Goal: Task Accomplishment & Management: Use online tool/utility

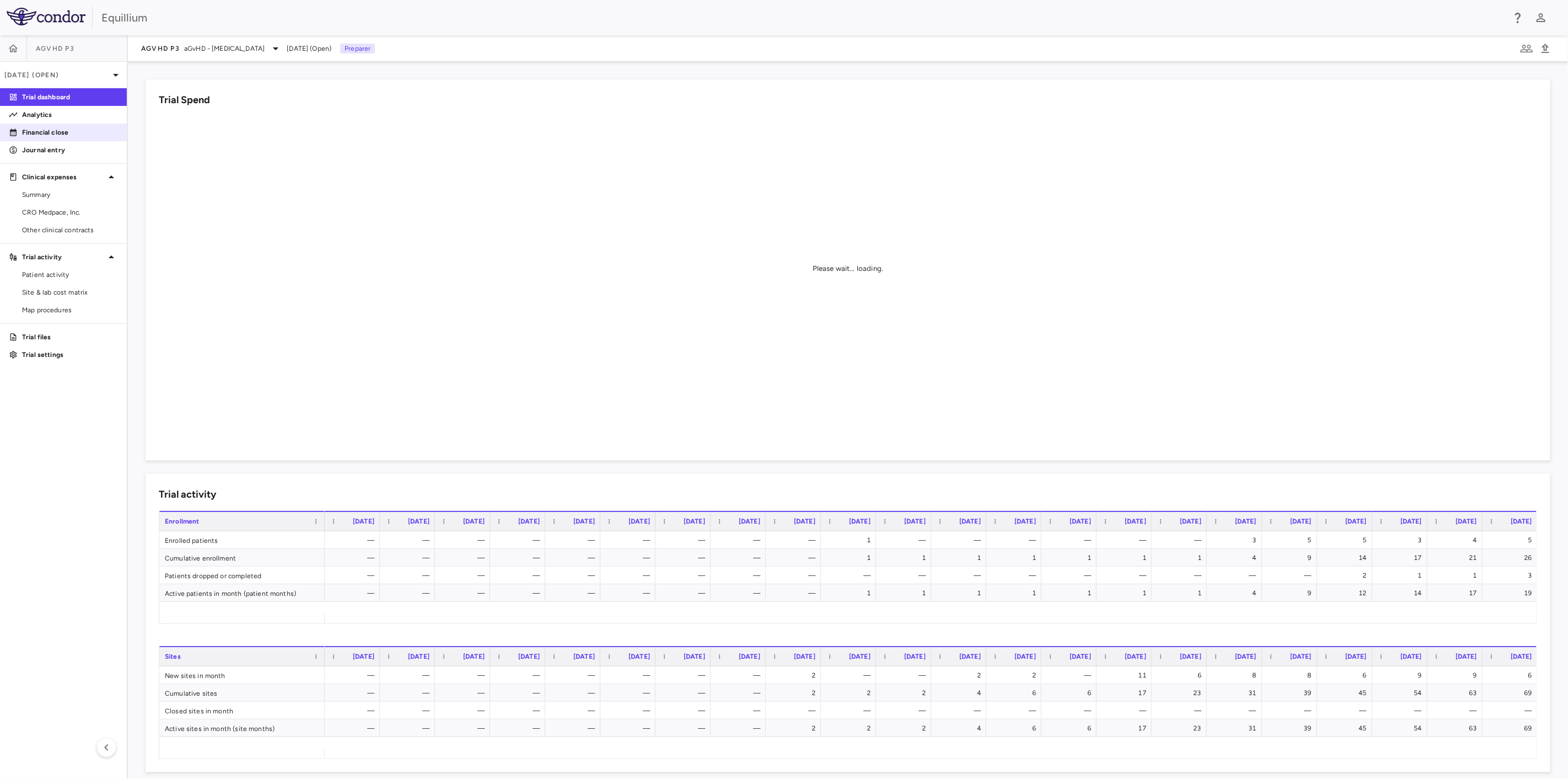
click at [77, 130] on p "Financial close" at bounding box center [70, 132] width 96 height 10
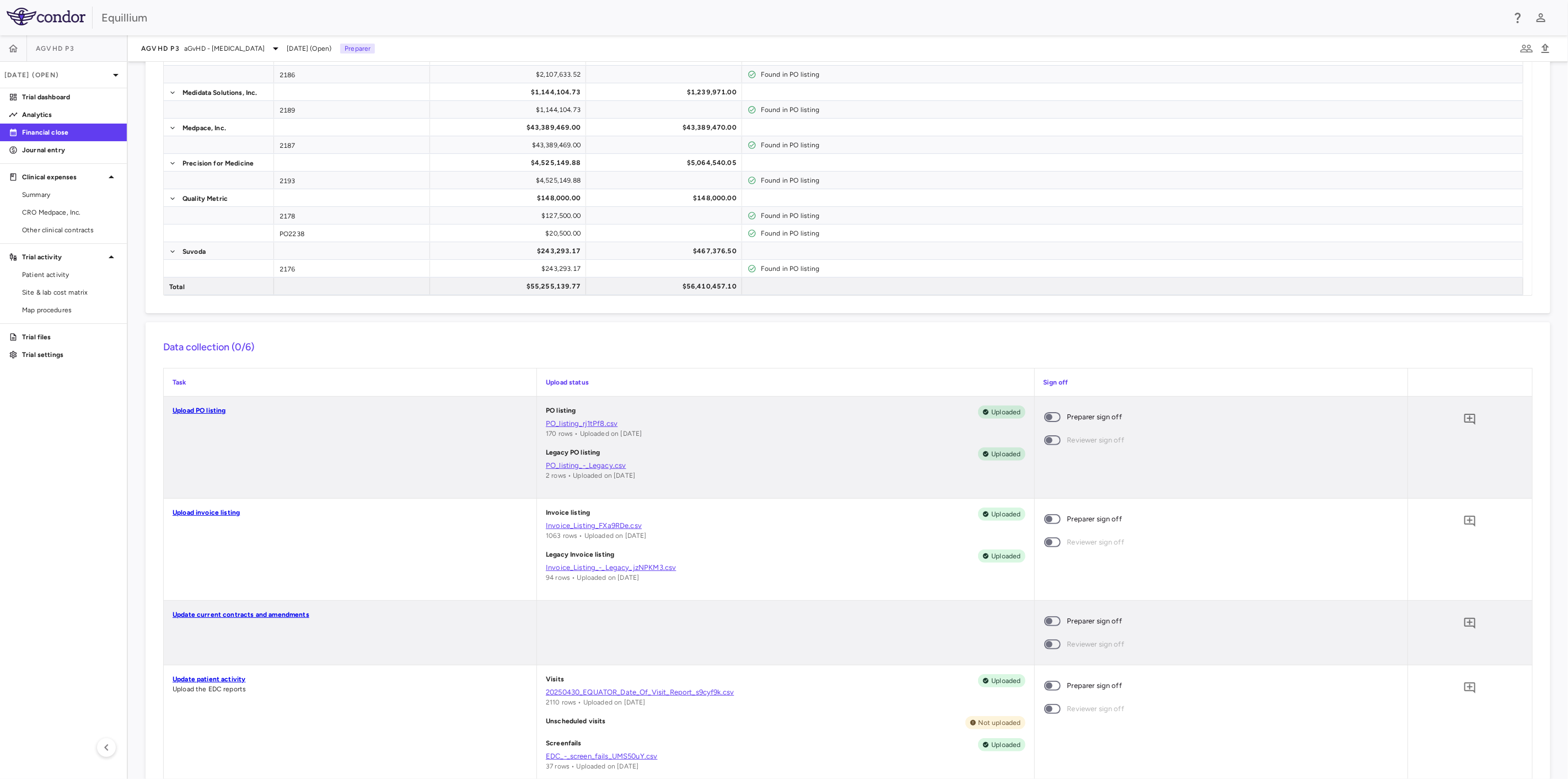
scroll to position [606, 0]
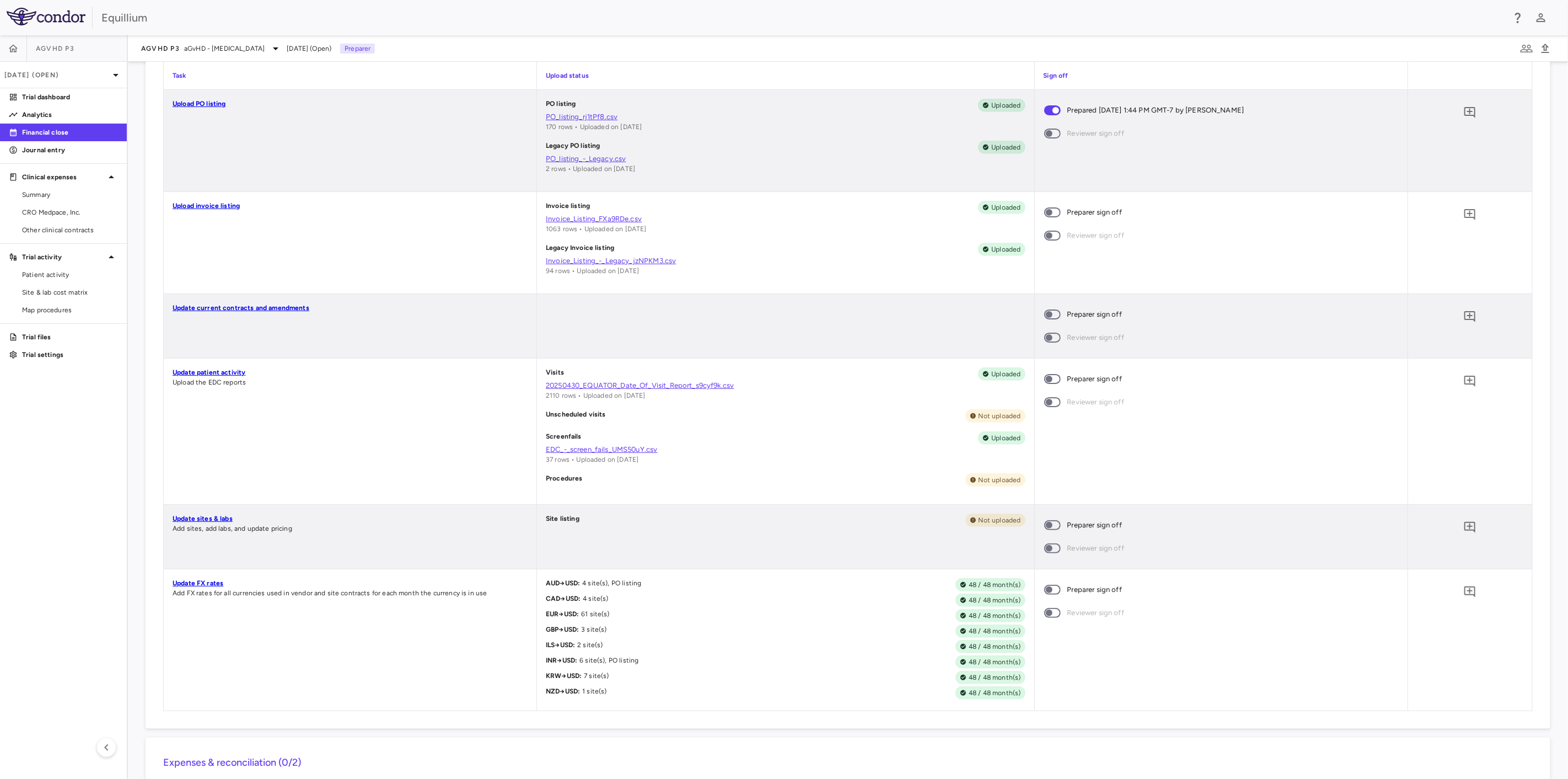
click at [1049, 208] on span at bounding box center [1052, 213] width 16 height 10
click at [1463, 523] on icon "Add comment" at bounding box center [1470, 527] width 13 height 13
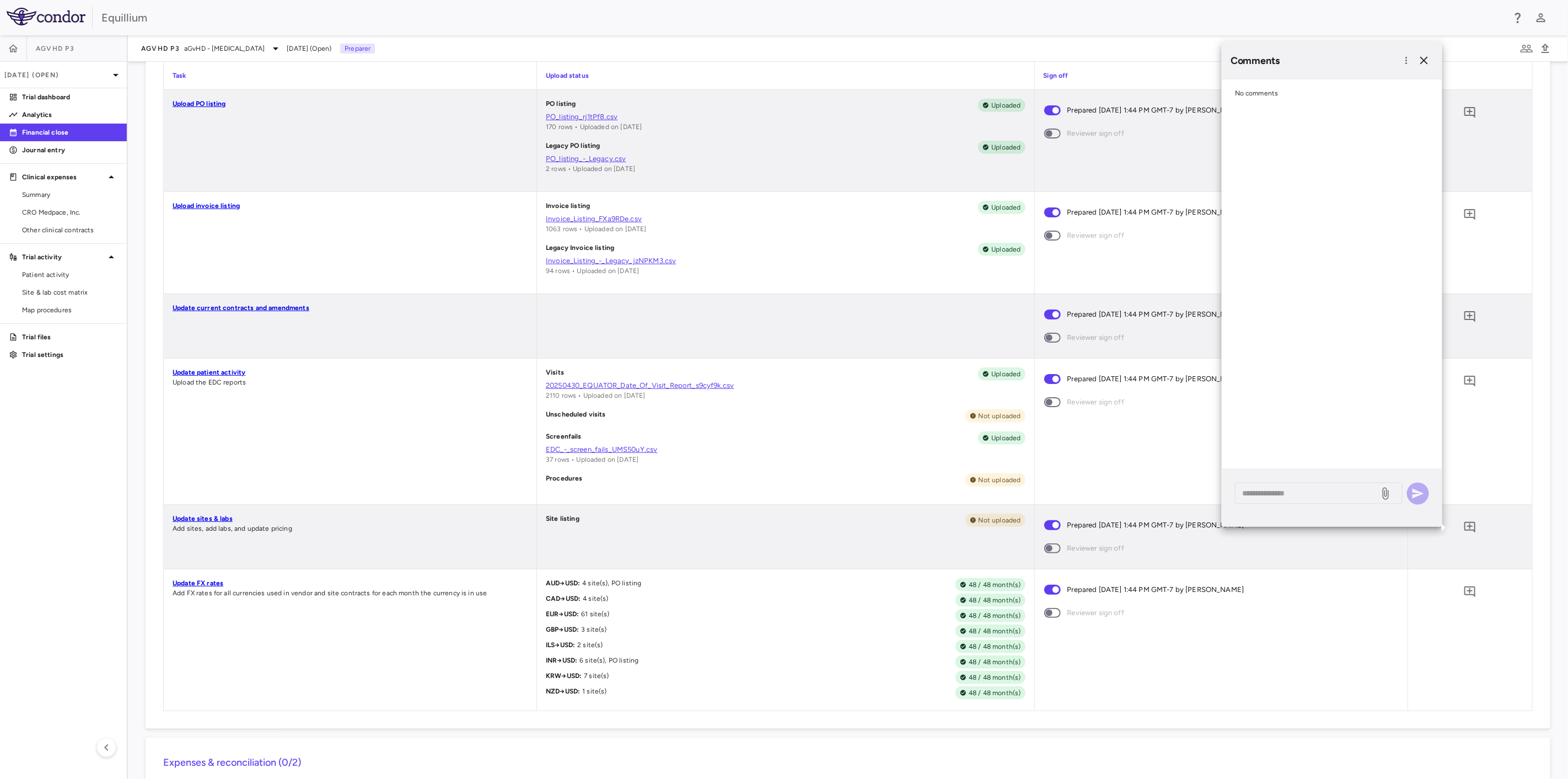
click at [1351, 291] on div "No comments" at bounding box center [1332, 273] width 220 height 389
click at [1321, 493] on textarea at bounding box center [1307, 493] width 129 height 12
type textarea "**********"
click at [1419, 498] on icon "button" at bounding box center [1418, 494] width 13 height 13
click at [1429, 57] on icon "button" at bounding box center [1424, 61] width 13 height 13
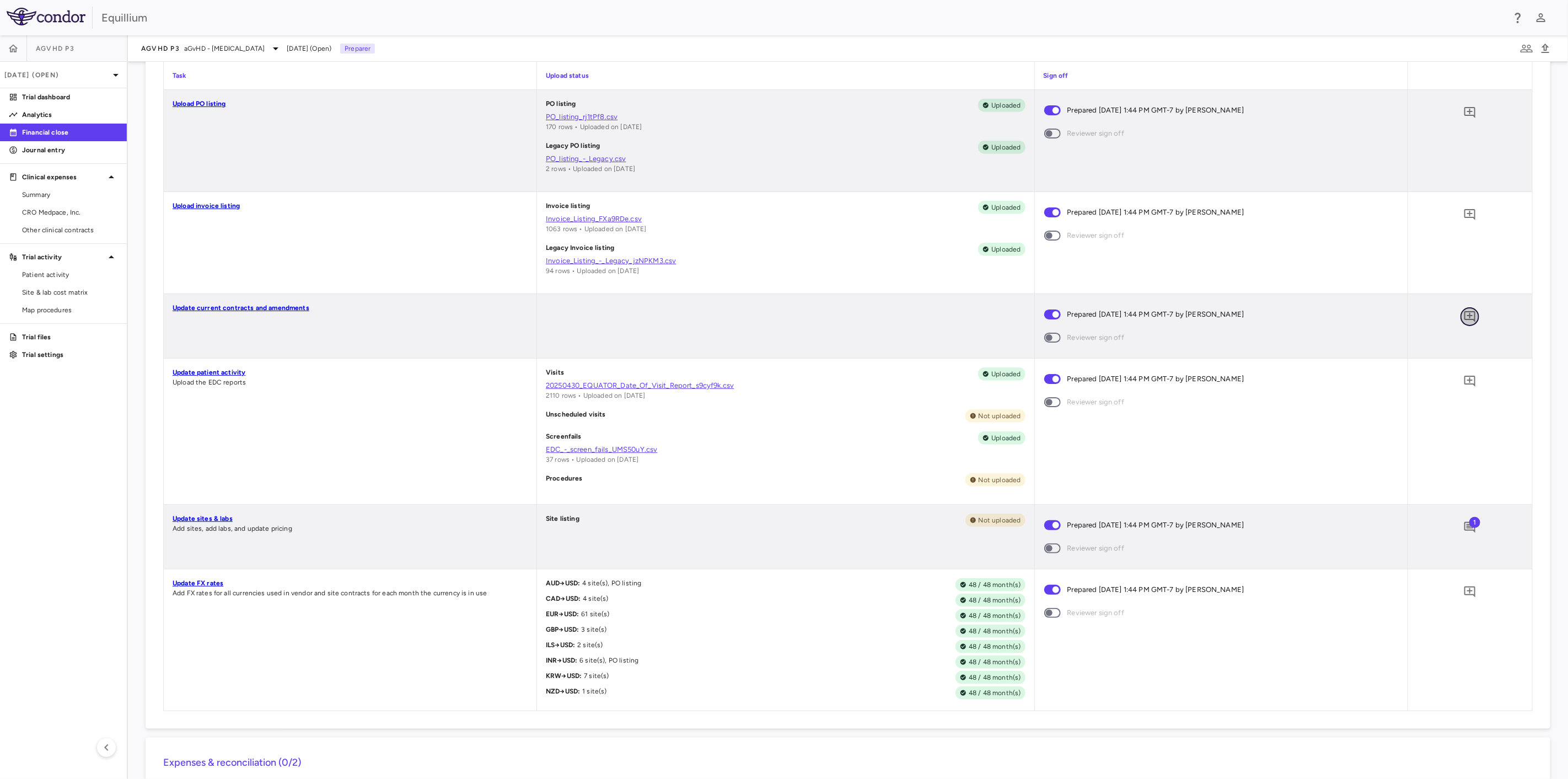
click at [1463, 314] on icon "Add comment" at bounding box center [1470, 317] width 13 height 13
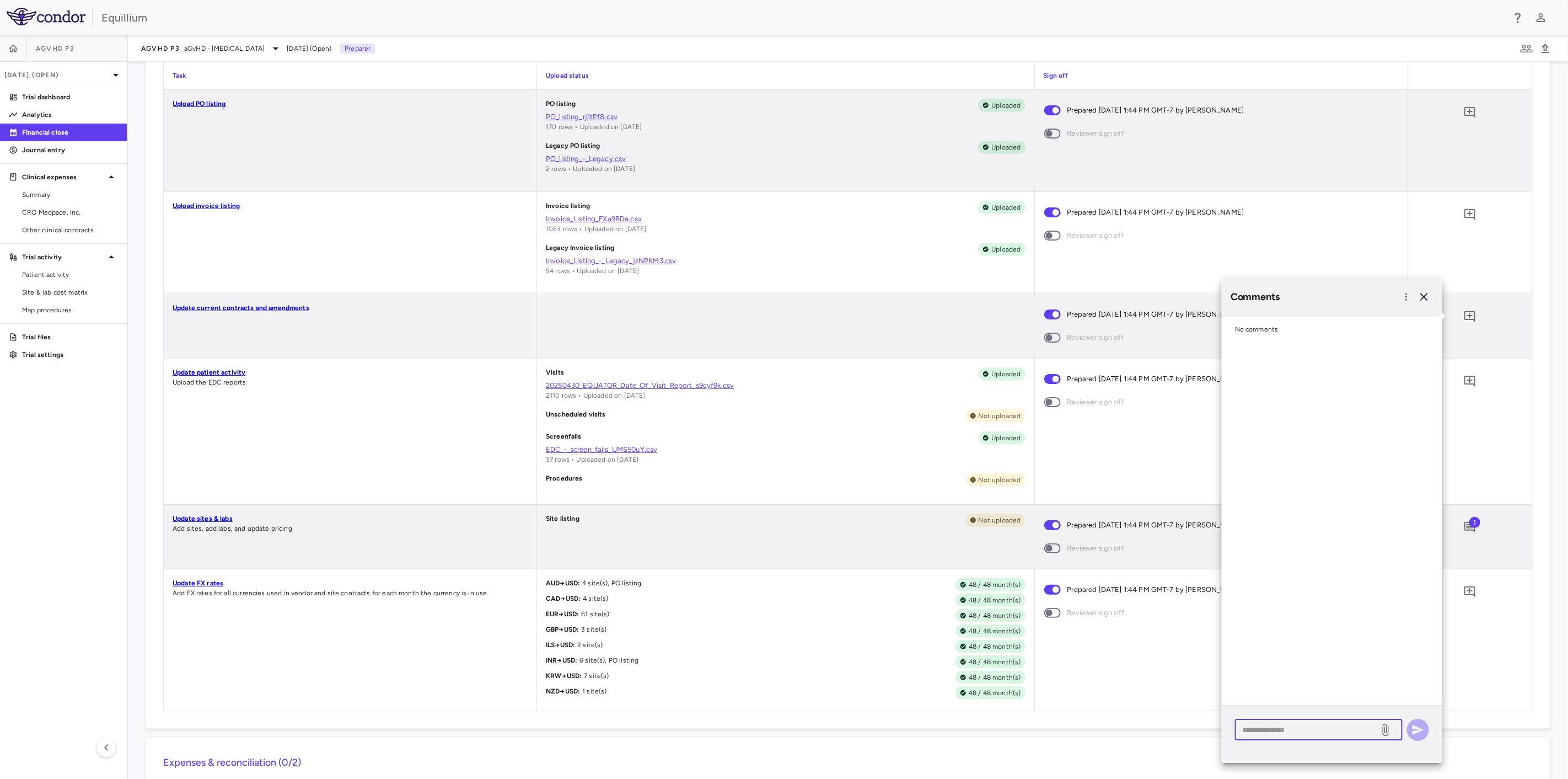
click at [1332, 730] on textarea at bounding box center [1307, 730] width 129 height 12
type textarea "*"
type textarea "**********"
click at [1413, 728] on icon "button" at bounding box center [1418, 730] width 12 height 10
click at [1421, 295] on icon "button" at bounding box center [1424, 297] width 13 height 13
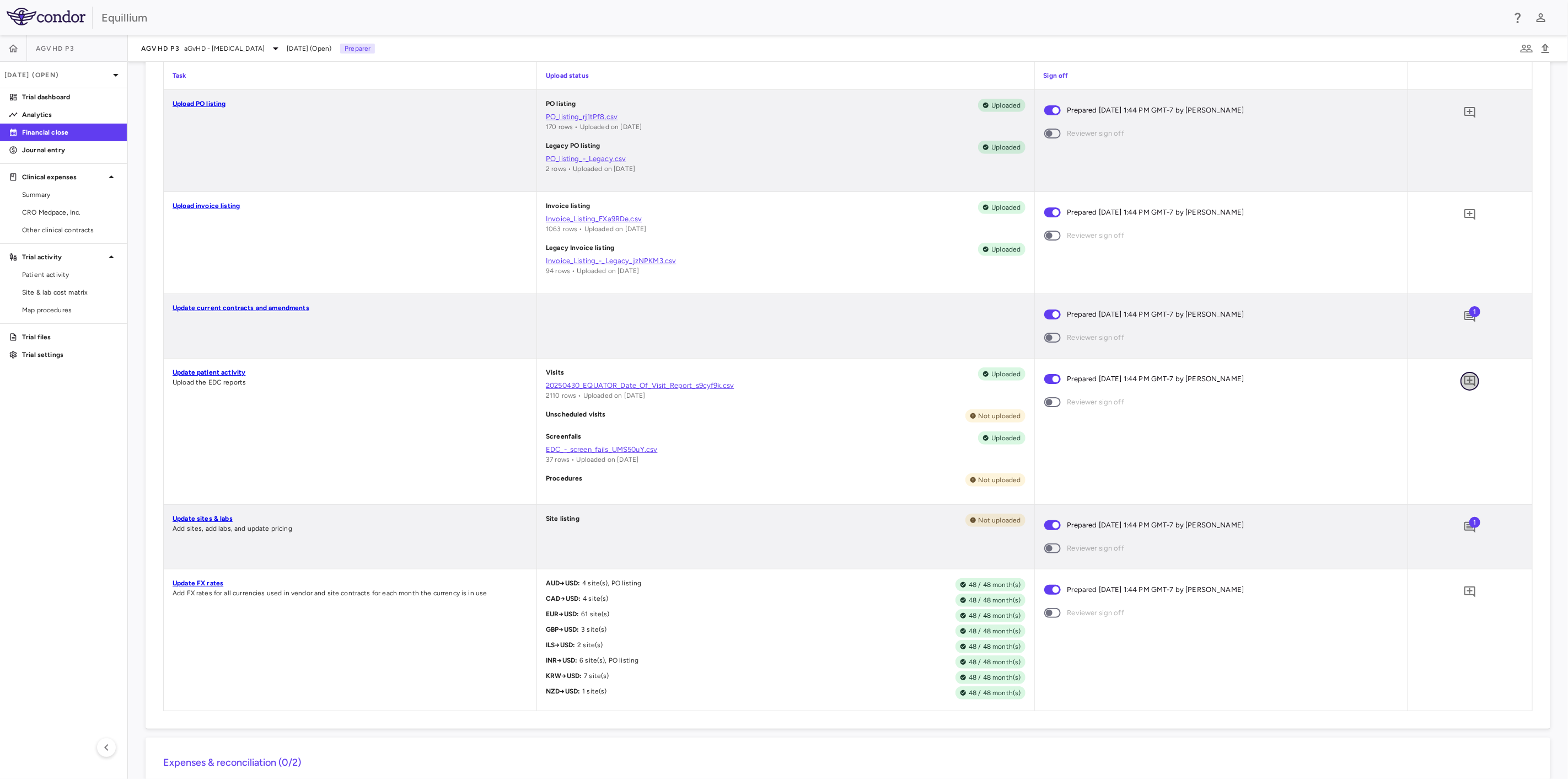
click at [1463, 384] on icon "Add comment" at bounding box center [1470, 381] width 13 height 13
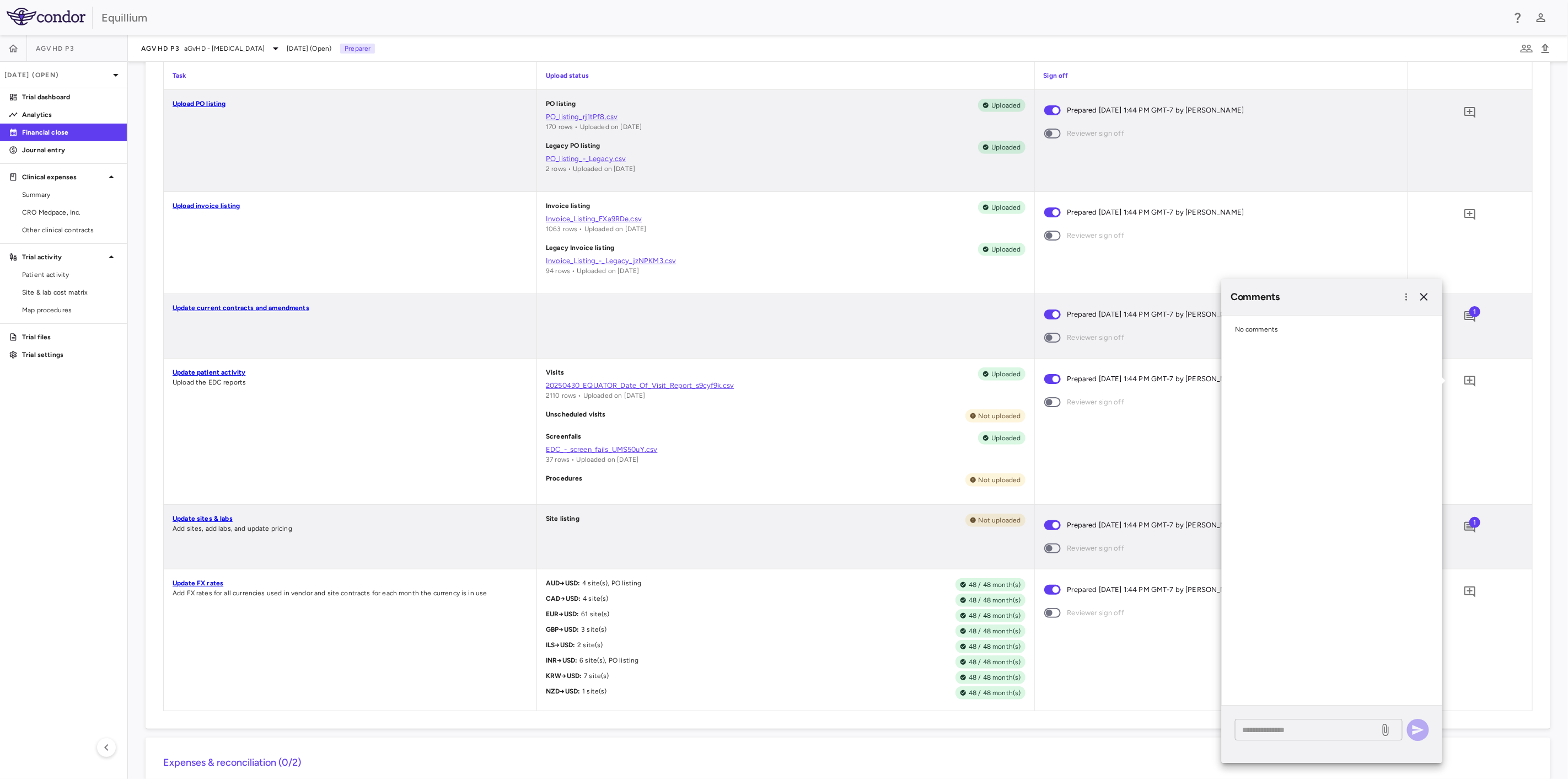
click at [1343, 729] on textarea at bounding box center [1307, 730] width 129 height 12
type textarea "*"
click at [1424, 301] on icon "button" at bounding box center [1424, 297] width 13 height 13
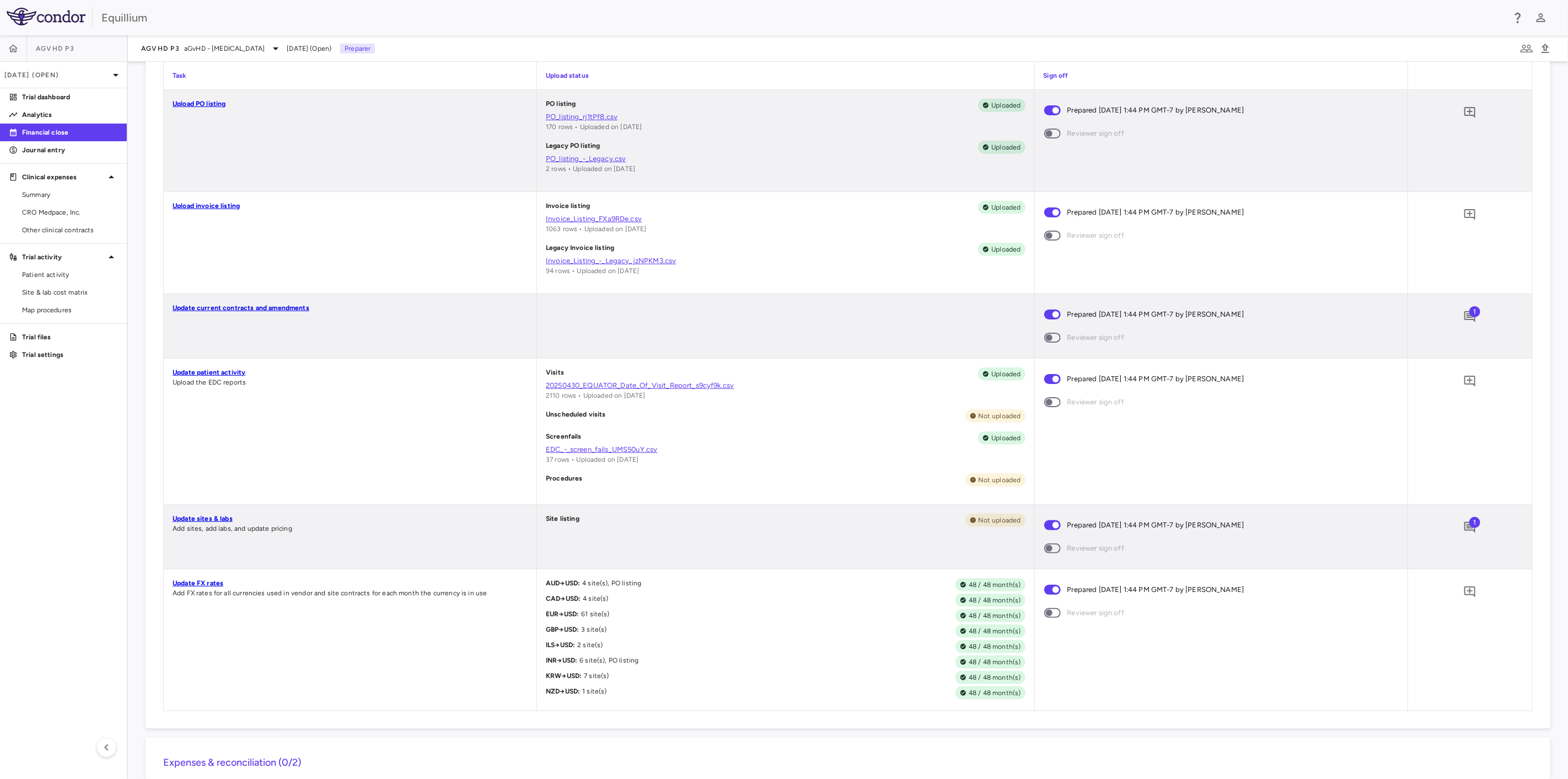
scroll to position [974, 0]
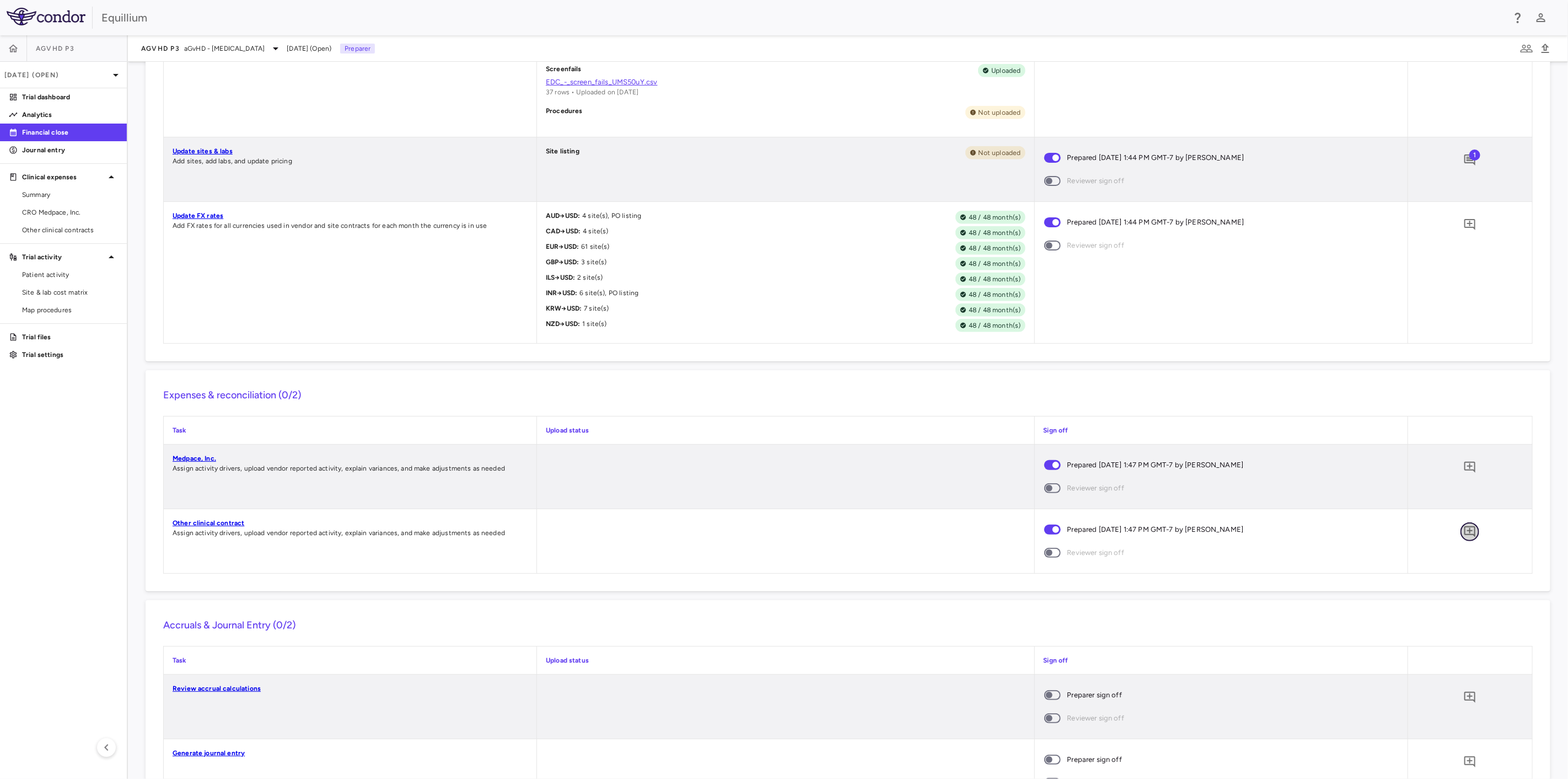
click at [1465, 534] on icon "Add comment" at bounding box center [1470, 532] width 11 height 11
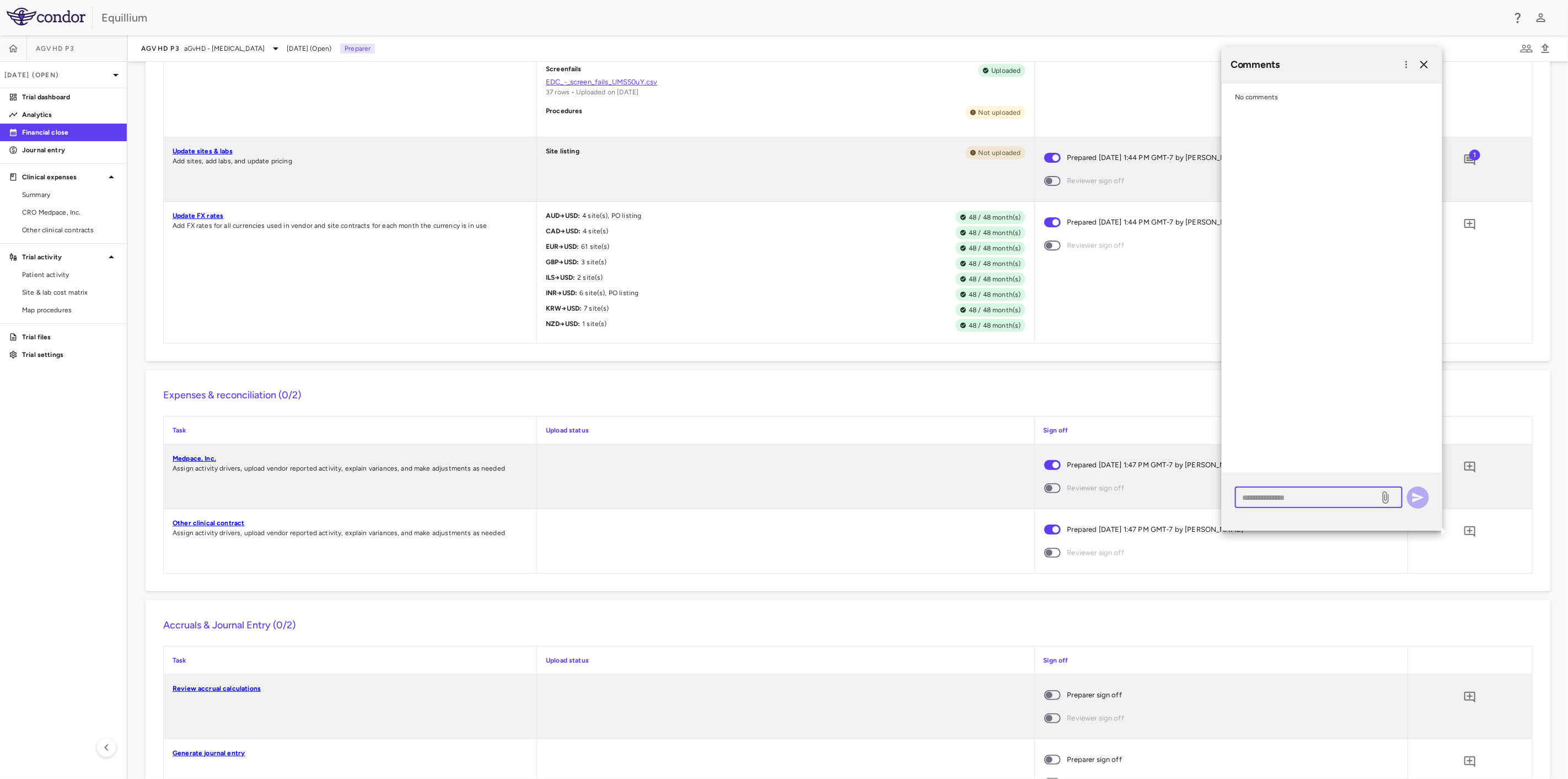
click at [1307, 499] on textarea at bounding box center [1307, 498] width 129 height 12
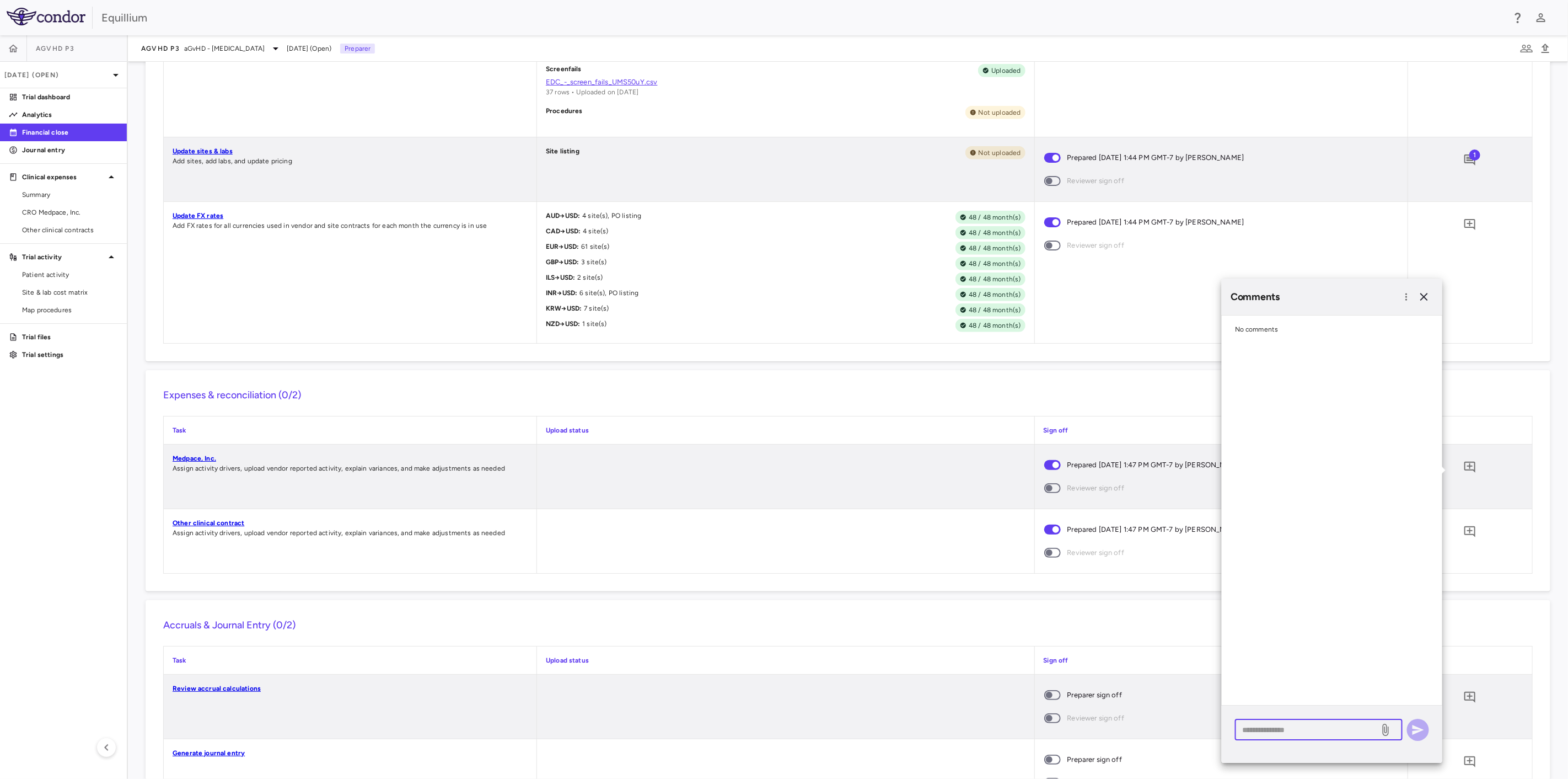
scroll to position [1035, 0]
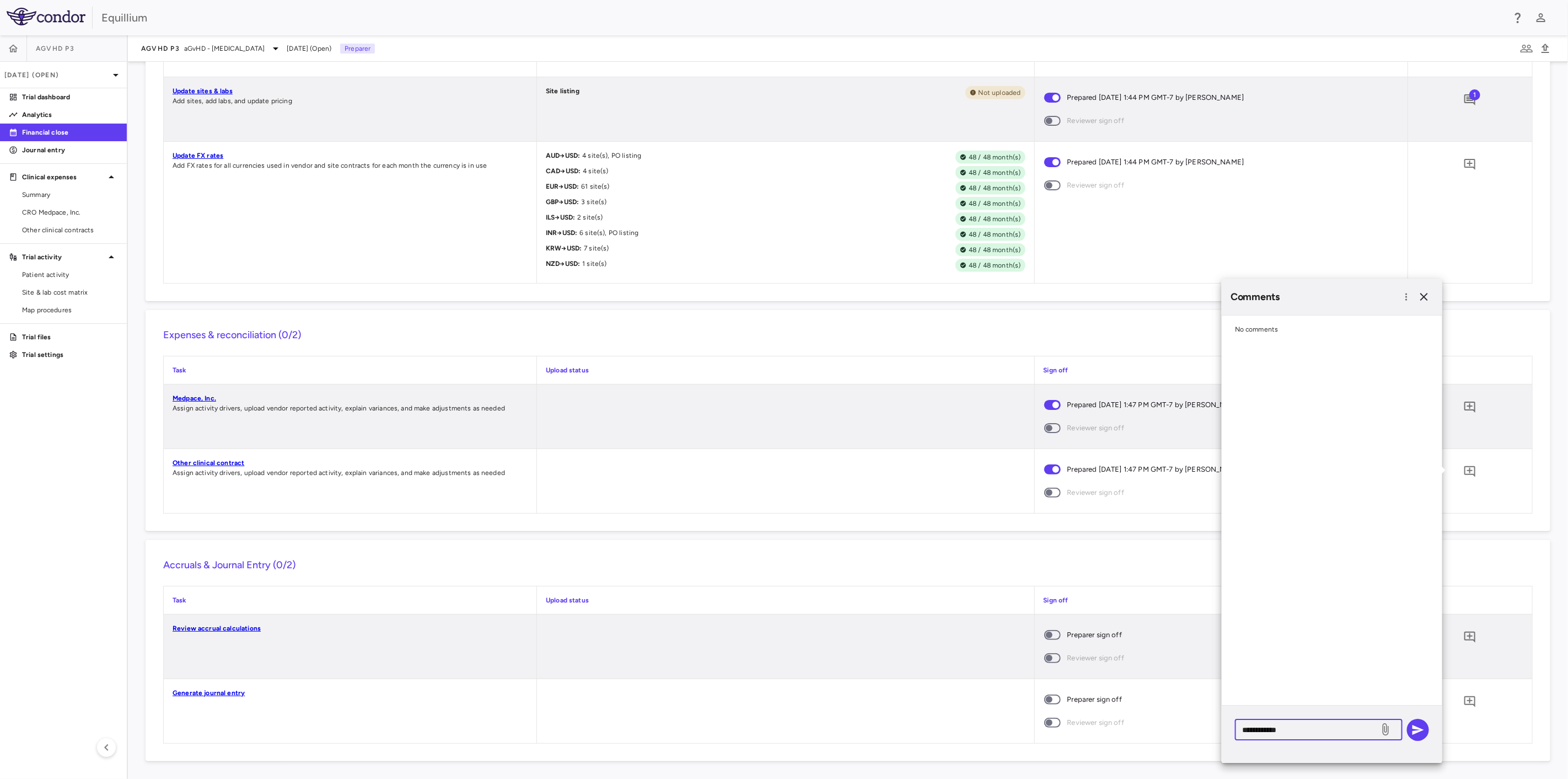
click at [1323, 730] on textarea "**********" at bounding box center [1307, 730] width 129 height 12
type textarea "**********"
click at [1411, 728] on button "button" at bounding box center [1418, 730] width 22 height 22
click at [1463, 404] on icon "Add comment" at bounding box center [1470, 407] width 13 height 13
click at [1427, 295] on icon "button" at bounding box center [1424, 297] width 13 height 13
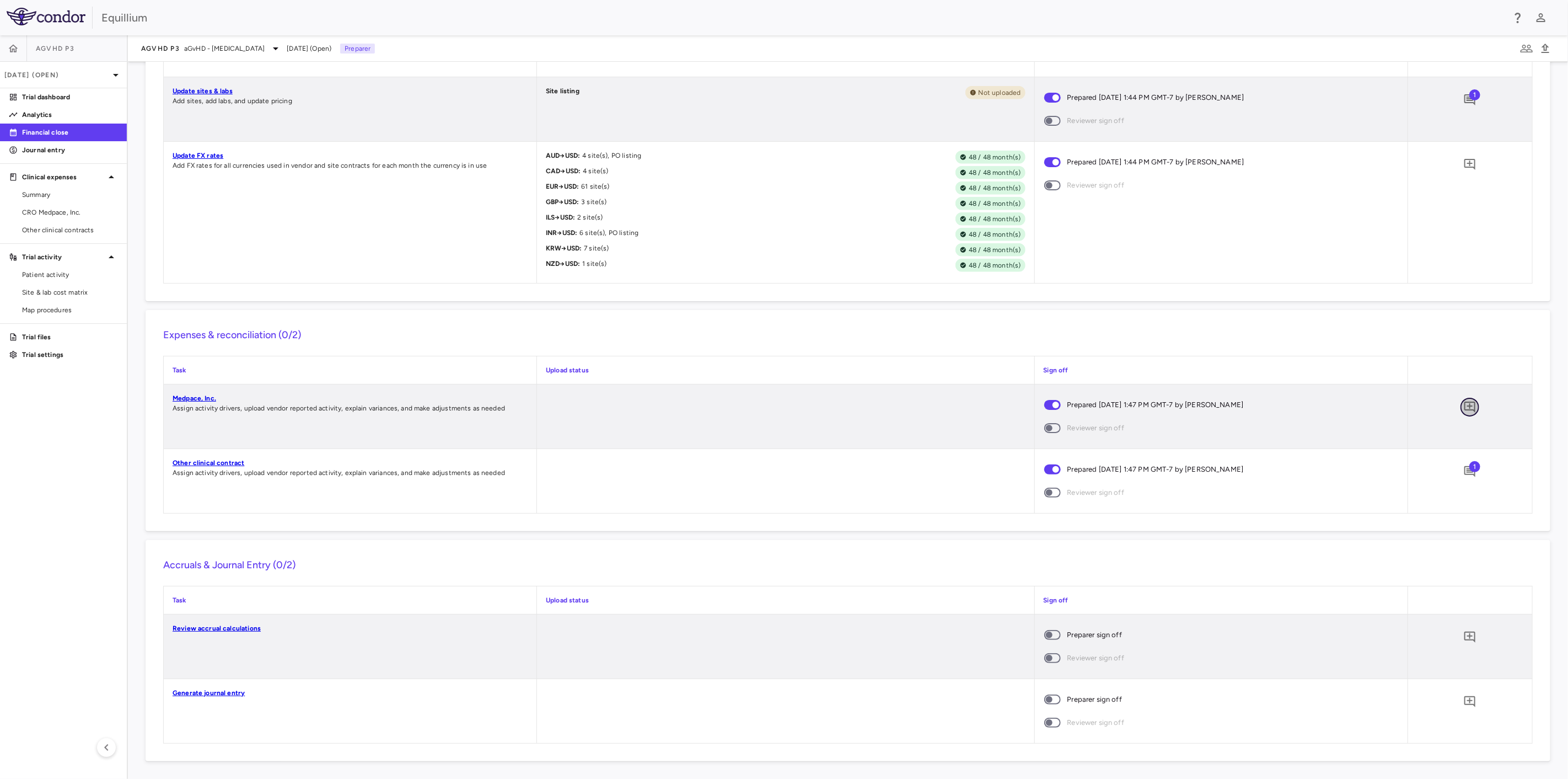
click at [1464, 405] on icon "Add comment" at bounding box center [1470, 407] width 13 height 13
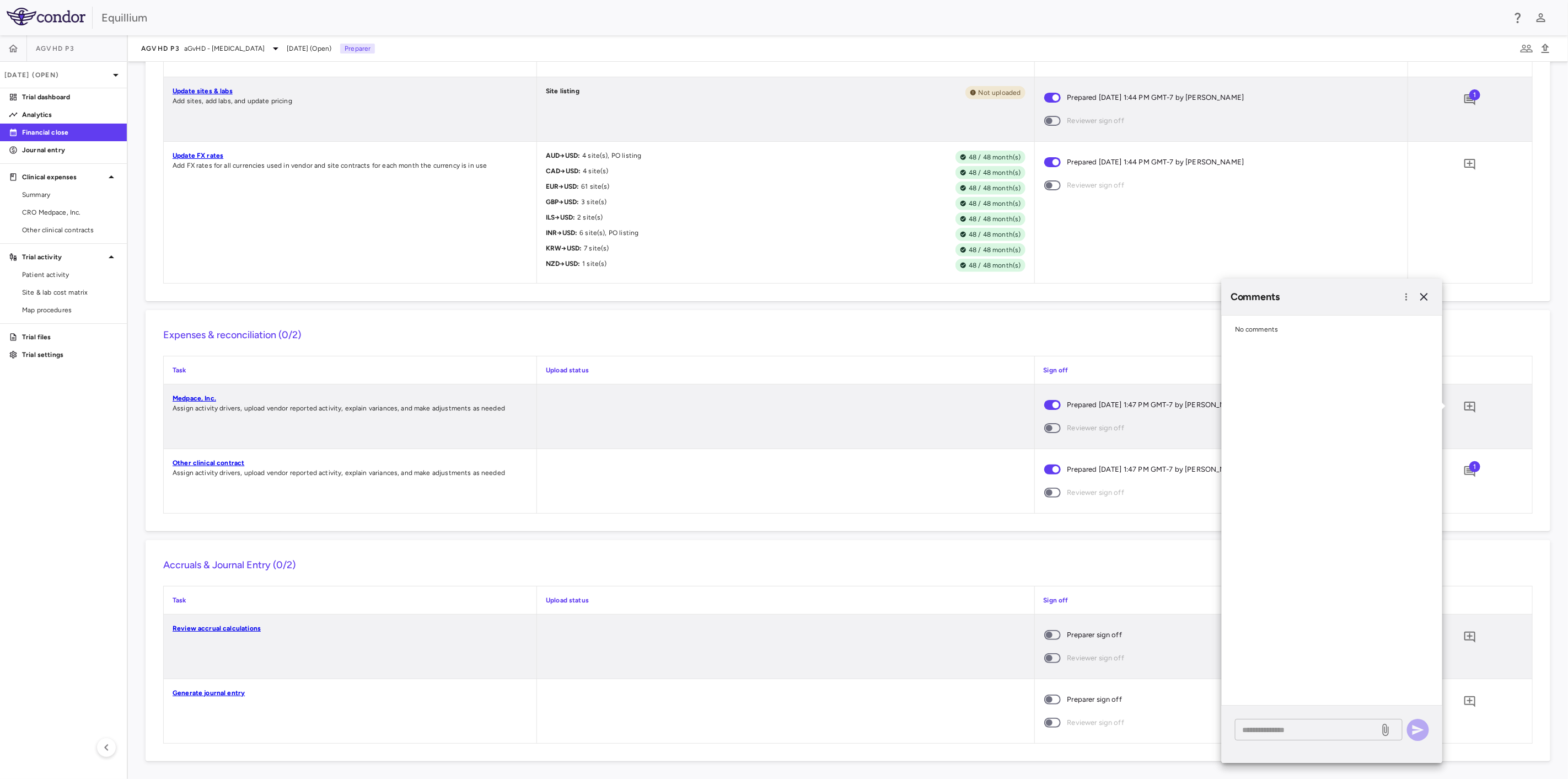
click at [1325, 733] on textarea at bounding box center [1307, 730] width 129 height 12
type textarea "**********"
click at [1417, 735] on icon "button" at bounding box center [1418, 730] width 13 height 13
click at [795, 671] on div at bounding box center [785, 646] width 497 height 64
click at [1421, 294] on icon "button" at bounding box center [1424, 297] width 13 height 13
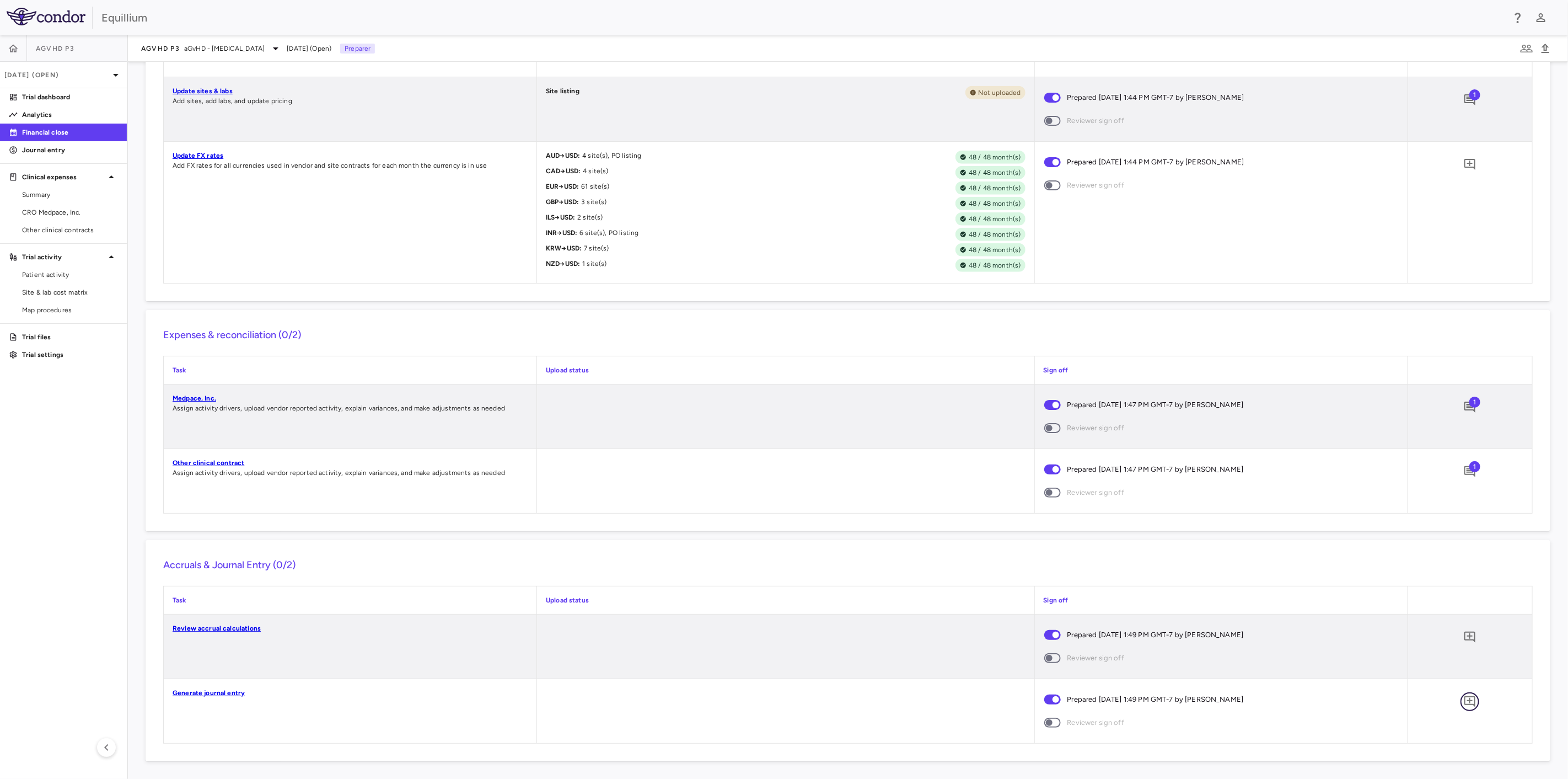
click at [1463, 703] on icon "Add comment" at bounding box center [1470, 702] width 13 height 13
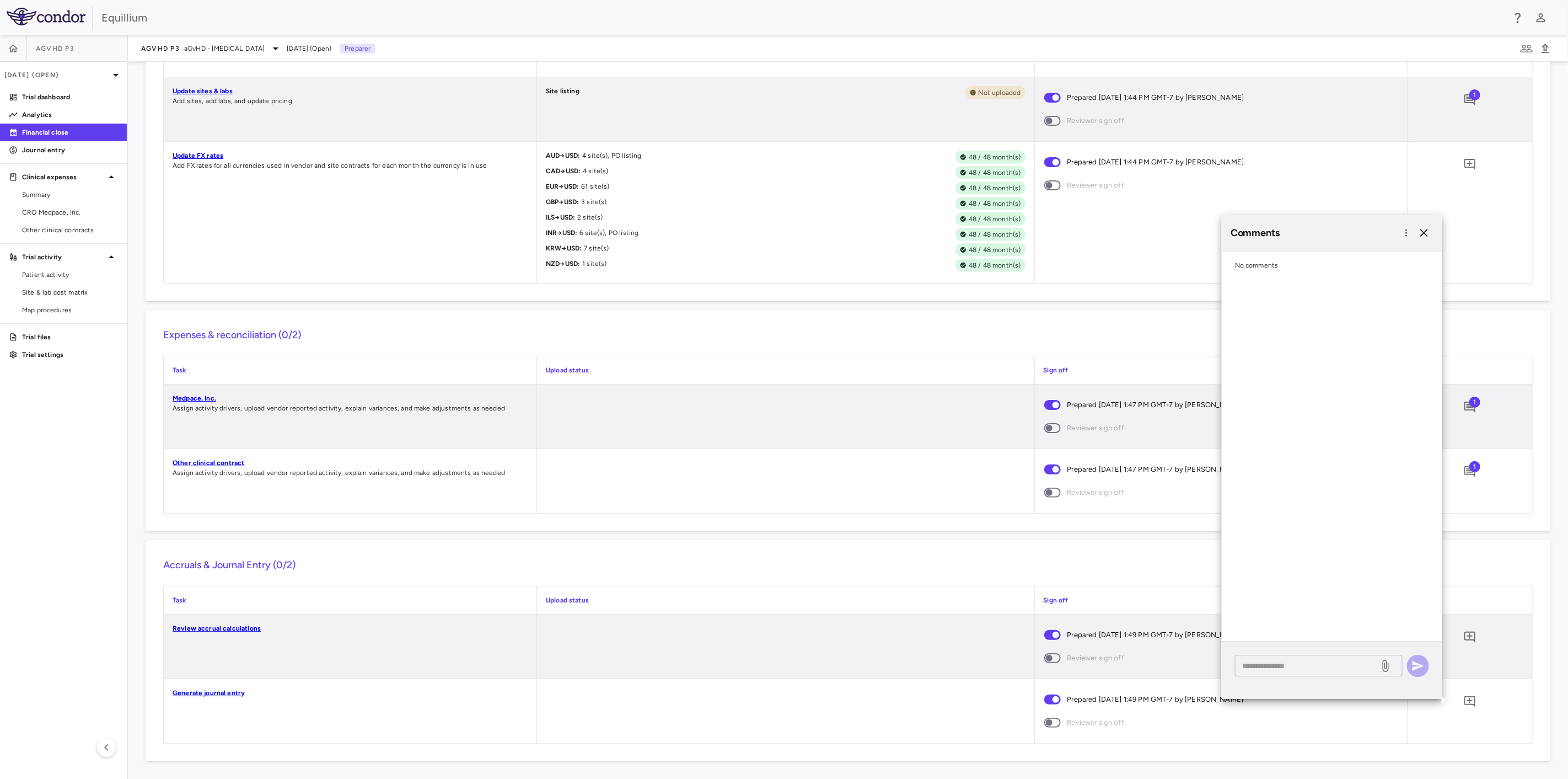
click at [1301, 662] on textarea at bounding box center [1307, 666] width 129 height 12
type textarea "******"
click at [1413, 664] on icon "button" at bounding box center [1418, 666] width 12 height 10
click at [1425, 233] on icon "button" at bounding box center [1424, 233] width 13 height 13
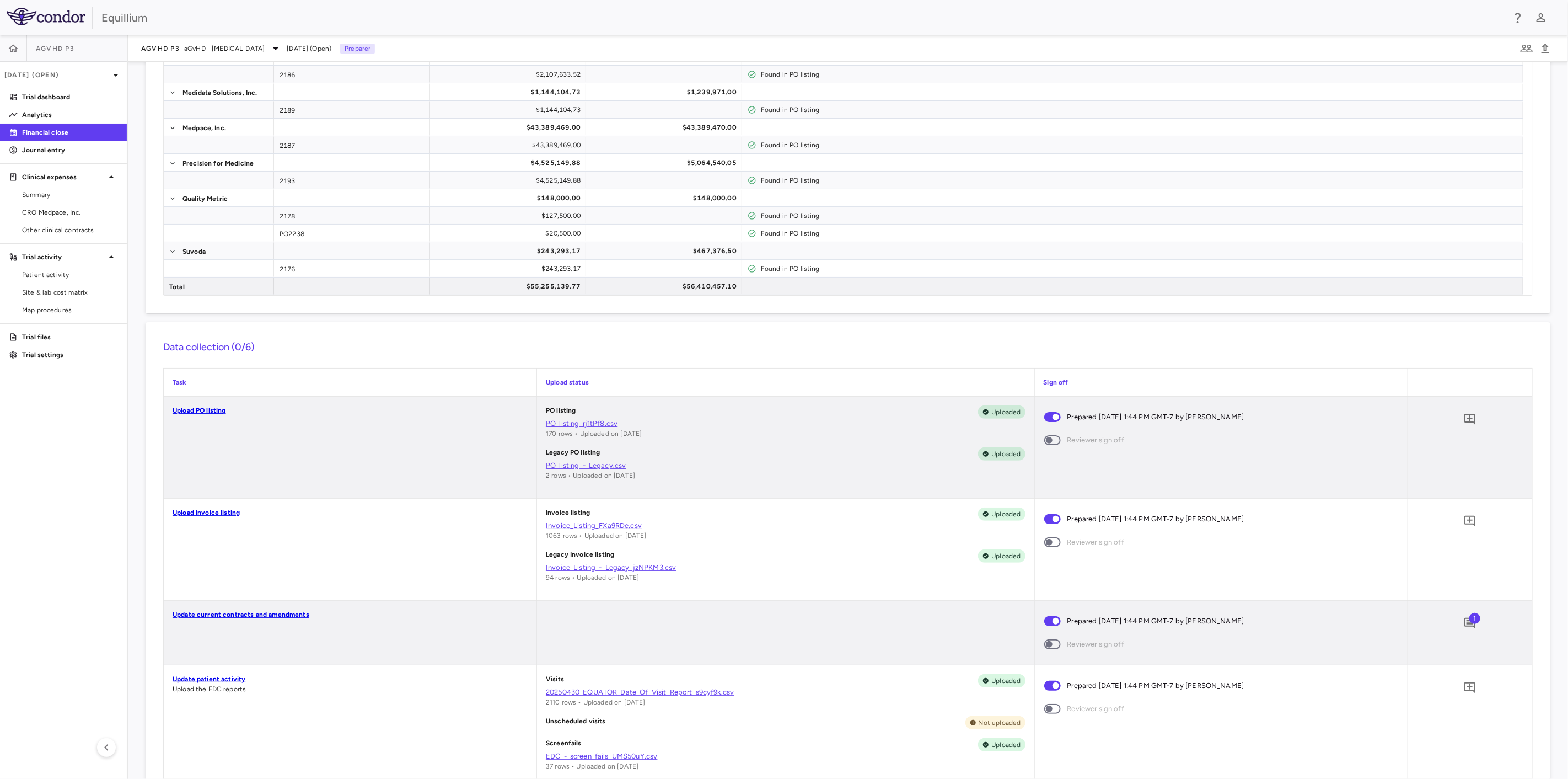
scroll to position [0, 0]
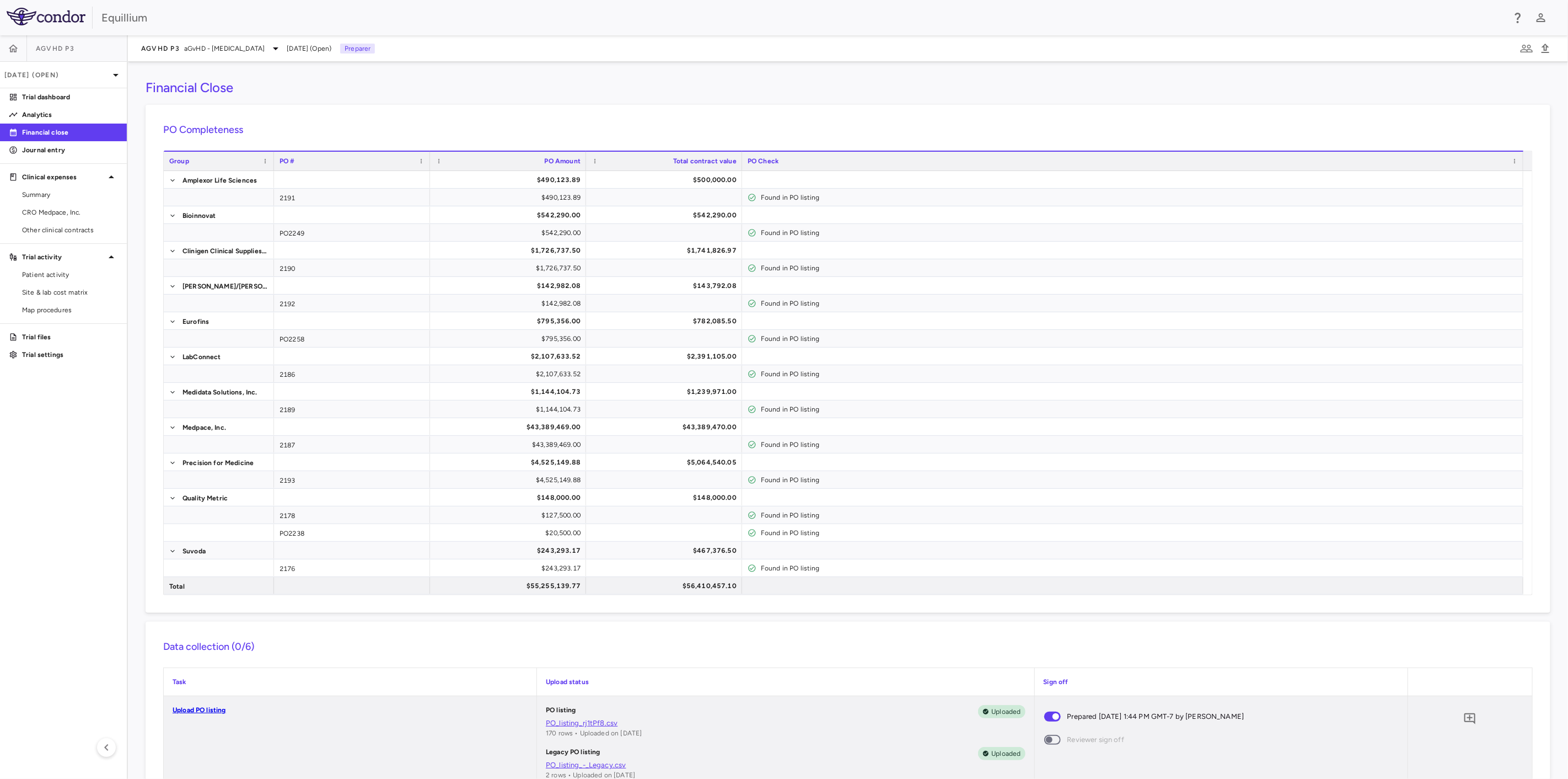
click at [504, 92] on div "Financial Close" at bounding box center [848, 87] width 1405 height 16
click at [38, 95] on p "Trial dashboard" at bounding box center [70, 97] width 96 height 10
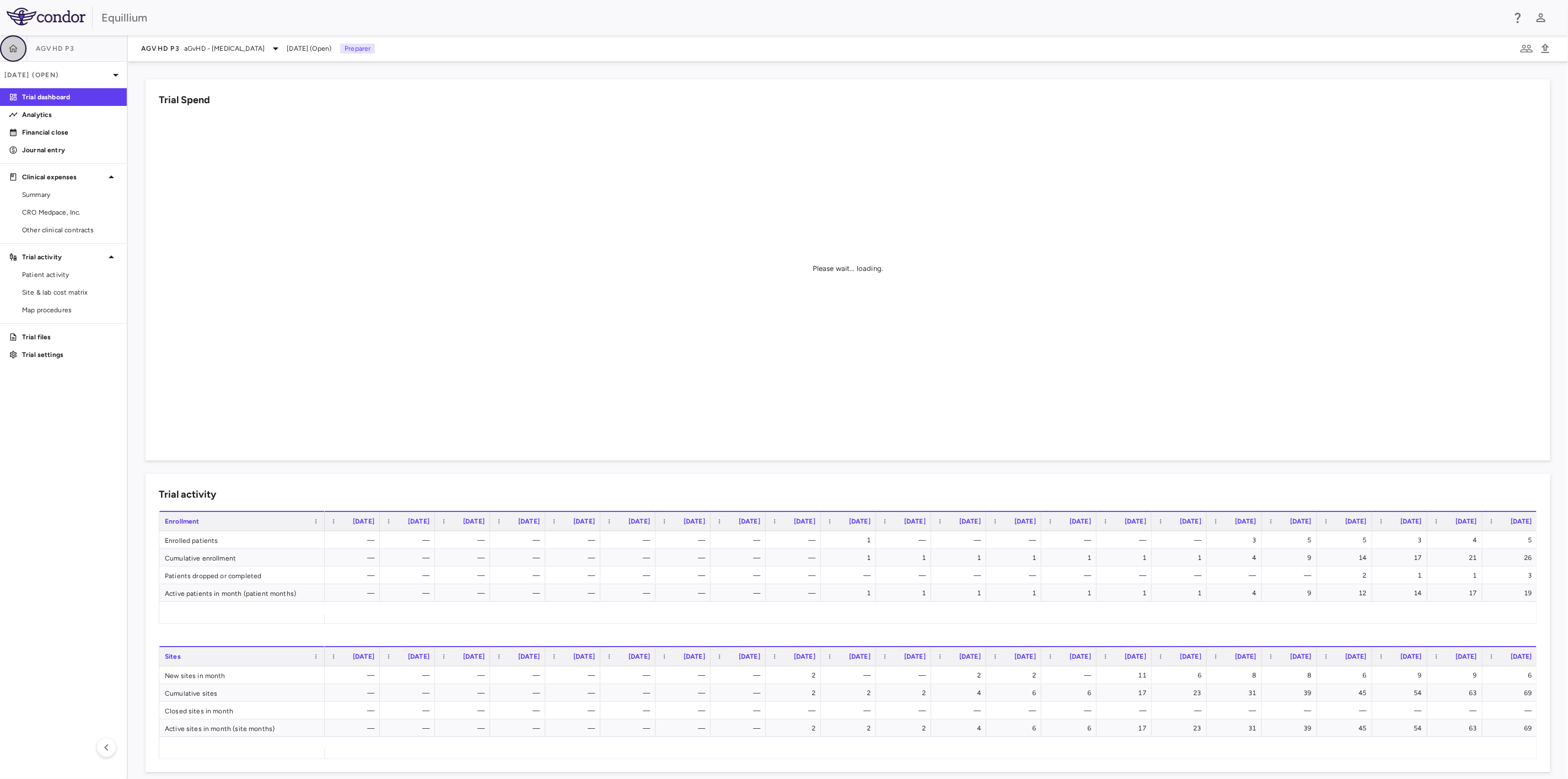
click at [13, 49] on icon "button" at bounding box center [13, 48] width 9 height 8
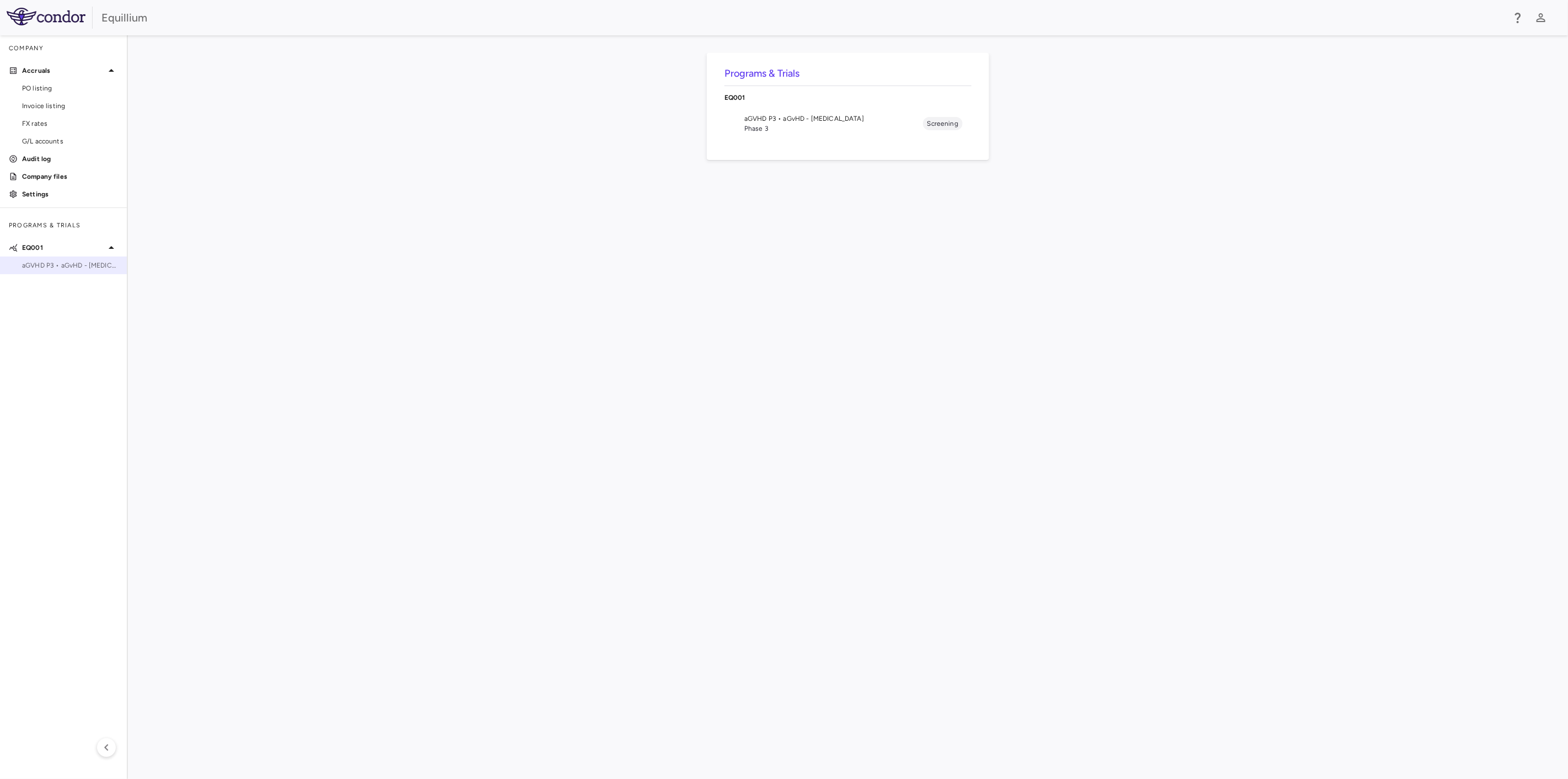
click at [61, 259] on div "aGVHD P3 • aGvHD - [MEDICAL_DATA]" at bounding box center [63, 265] width 127 height 16
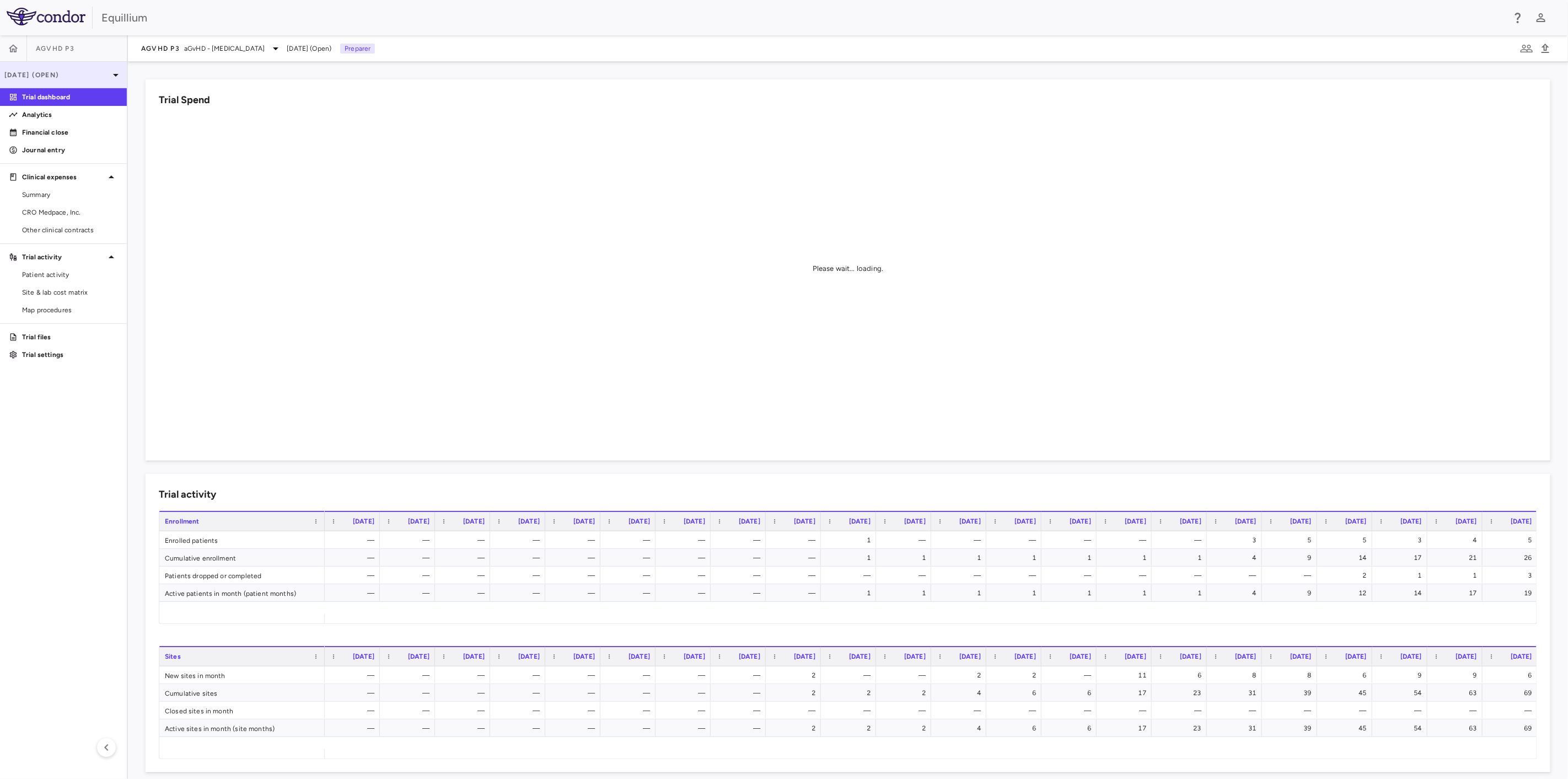
click at [99, 81] on div "[DATE] (Open)" at bounding box center [63, 74] width 127 height 26
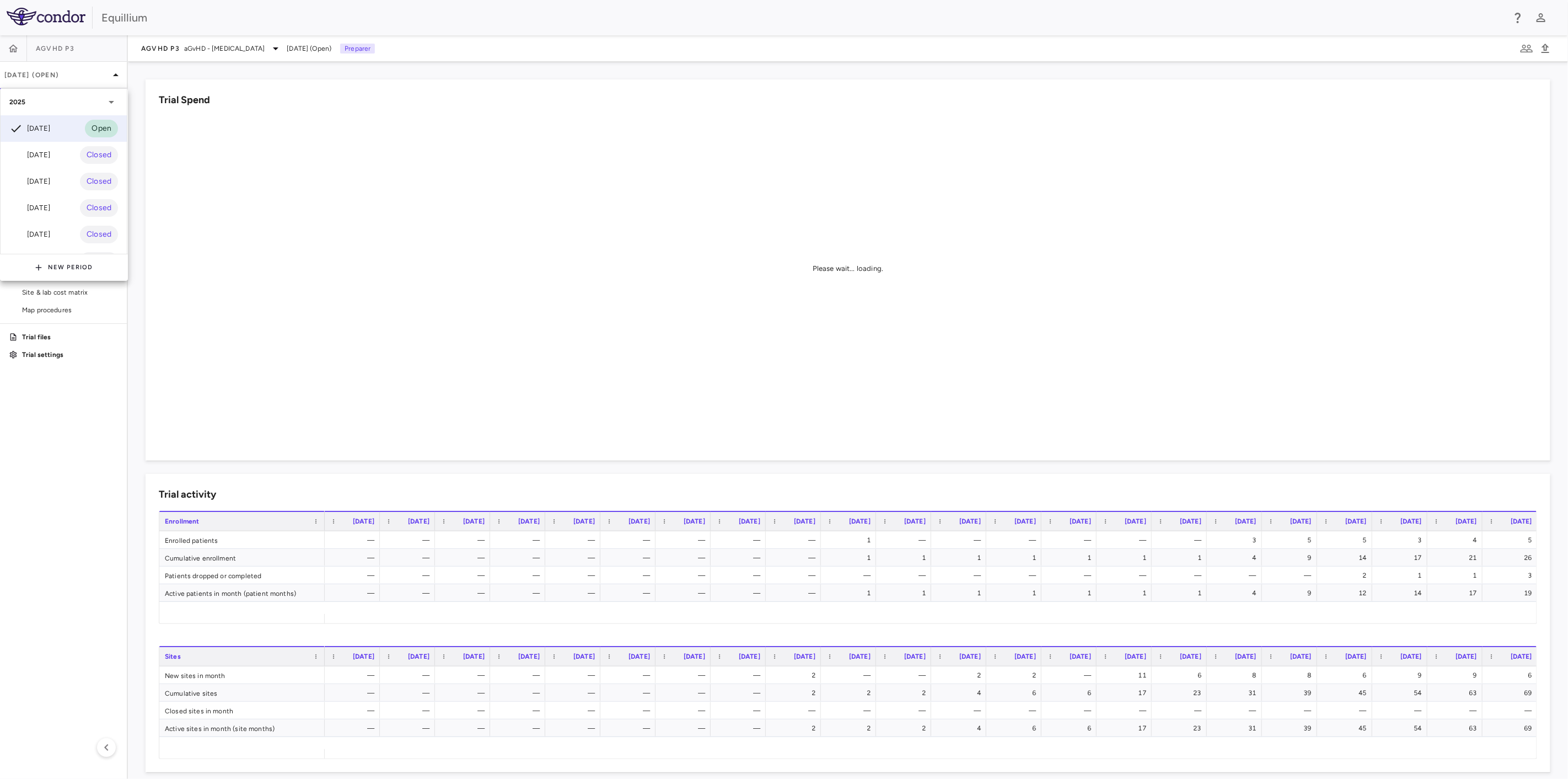
click at [103, 77] on div at bounding box center [784, 389] width 1568 height 779
